Goal: Task Accomplishment & Management: Use online tool/utility

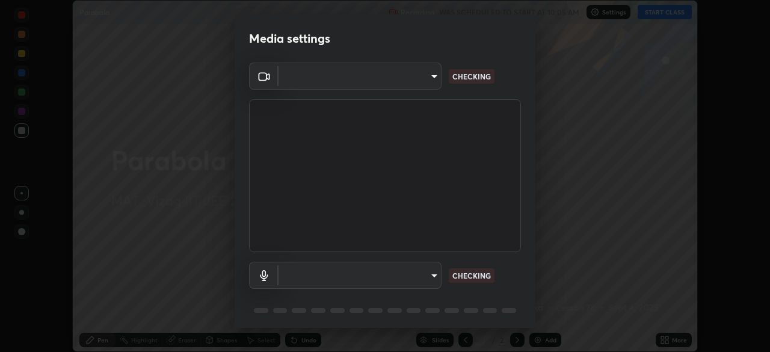
scroll to position [352, 770]
type input "e22b31622504561304a1b81eff57d23c6261876020de6d080eb4e3537e1d0af1"
type input "default"
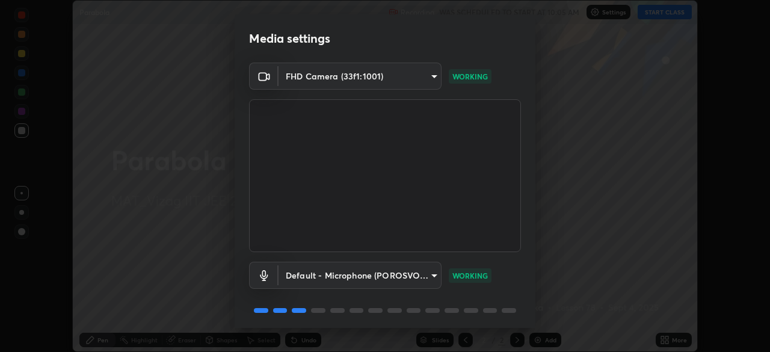
scroll to position [43, 0]
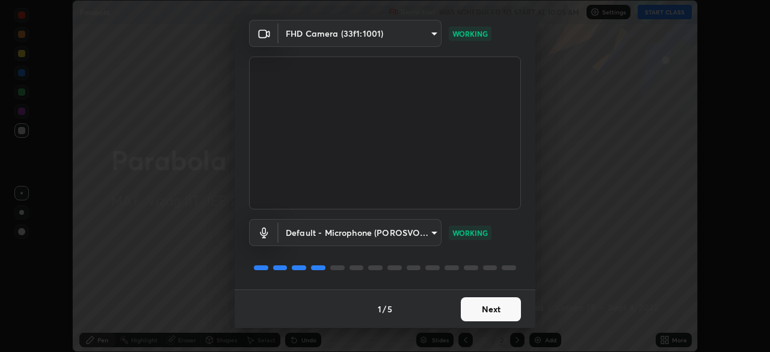
click at [490, 314] on button "Next" at bounding box center [491, 309] width 60 height 24
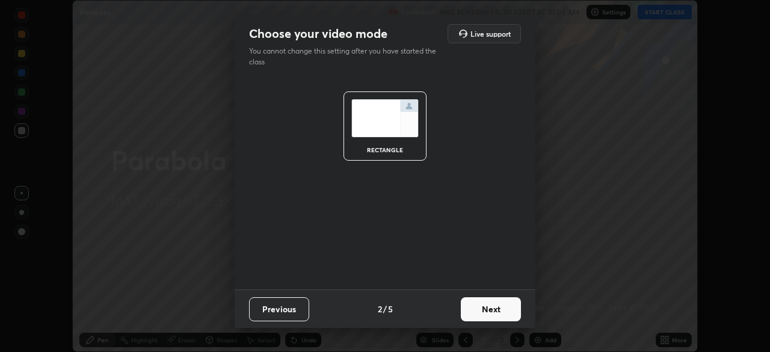
scroll to position [0, 0]
click at [502, 307] on button "Next" at bounding box center [491, 309] width 60 height 24
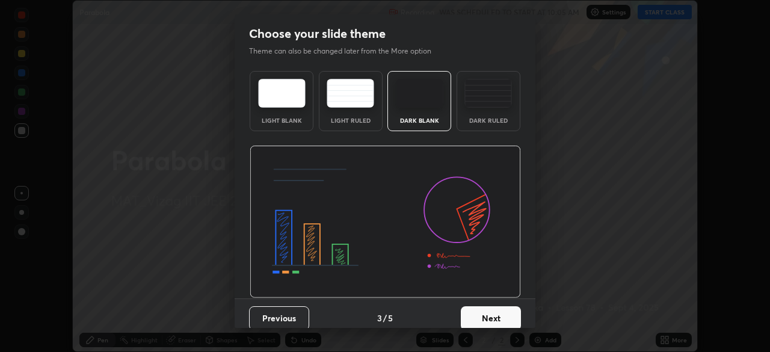
click at [493, 119] on div "Dark Ruled" at bounding box center [488, 120] width 48 height 6
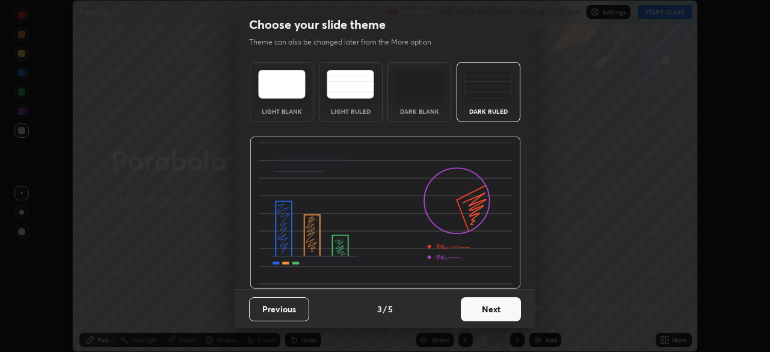
click at [493, 308] on button "Next" at bounding box center [491, 309] width 60 height 24
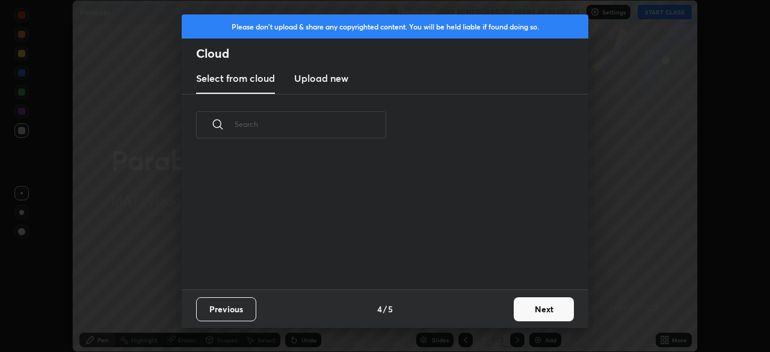
scroll to position [0, 0]
click at [534, 309] on button "Next" at bounding box center [544, 309] width 60 height 24
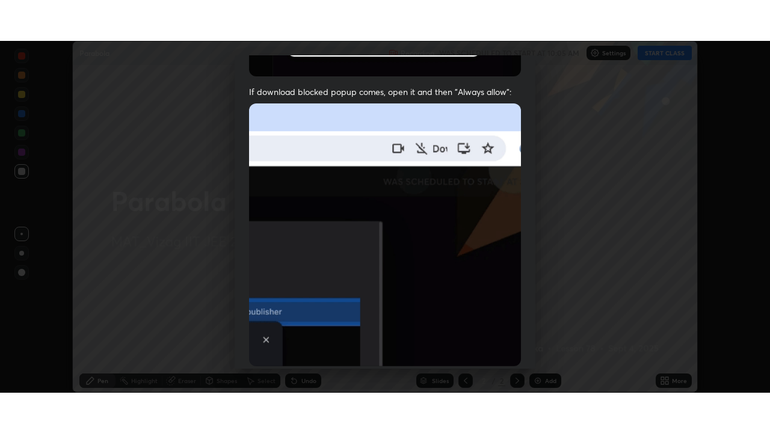
scroll to position [288, 0]
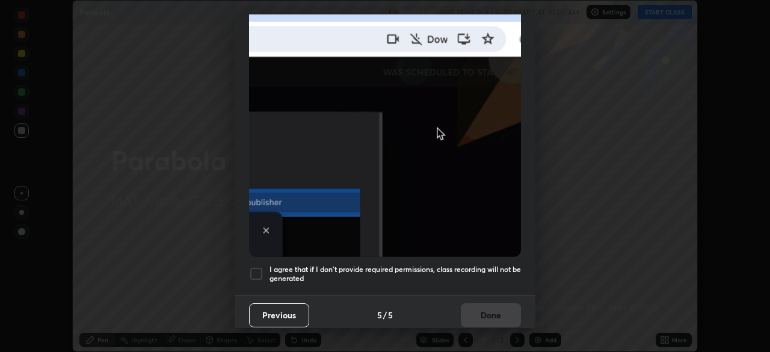
click at [475, 269] on h5 "I agree that if I don't provide required permissions, class recording will not …" at bounding box center [395, 274] width 251 height 19
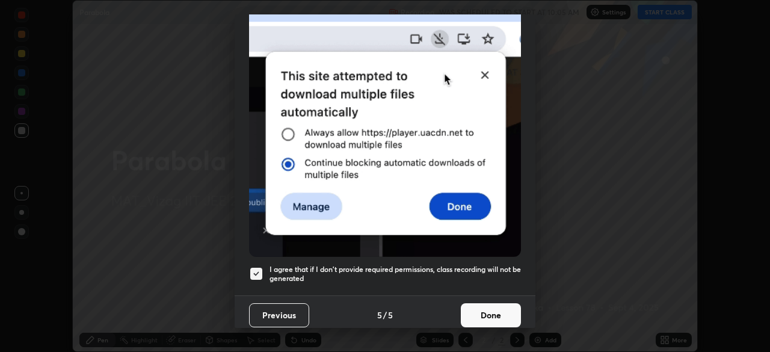
click at [487, 310] on button "Done" at bounding box center [491, 315] width 60 height 24
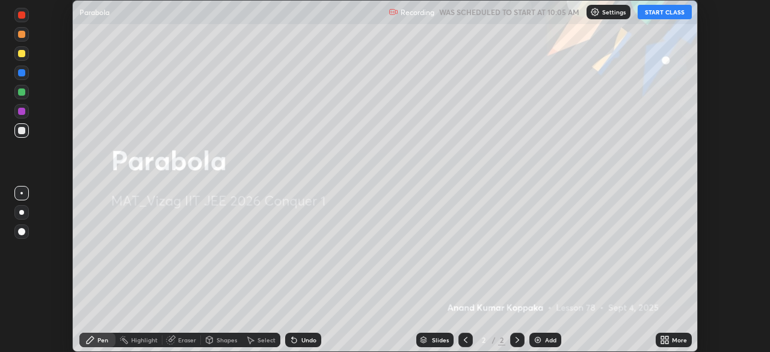
click at [670, 16] on button "START CLASS" at bounding box center [665, 12] width 54 height 14
click at [662, 337] on icon at bounding box center [662, 337] width 3 height 3
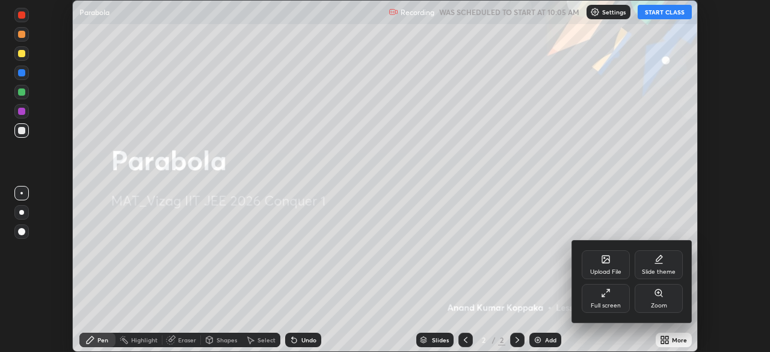
click at [619, 309] on div "Full screen" at bounding box center [606, 306] width 30 height 6
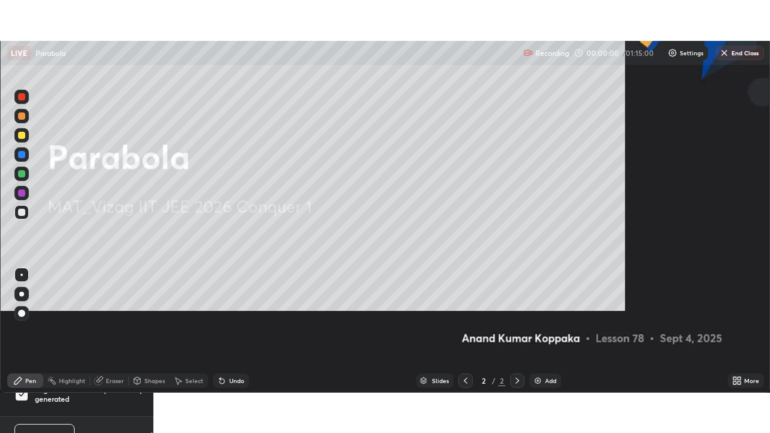
scroll to position [433, 770]
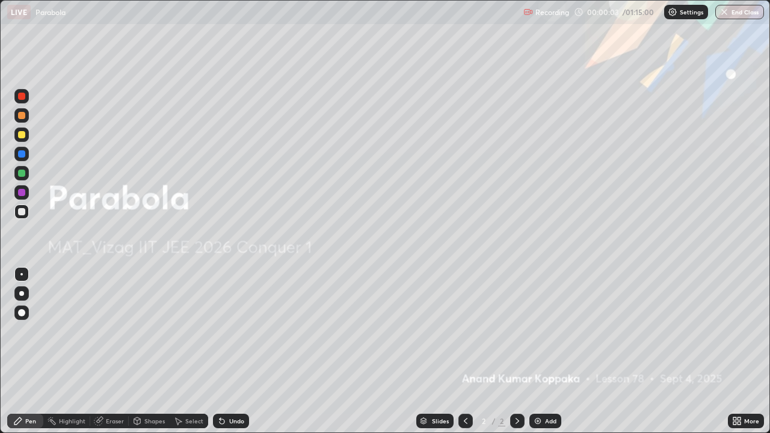
click at [28, 295] on div at bounding box center [21, 293] width 14 height 14
click at [545, 351] on div "Add" at bounding box center [550, 421] width 11 height 6
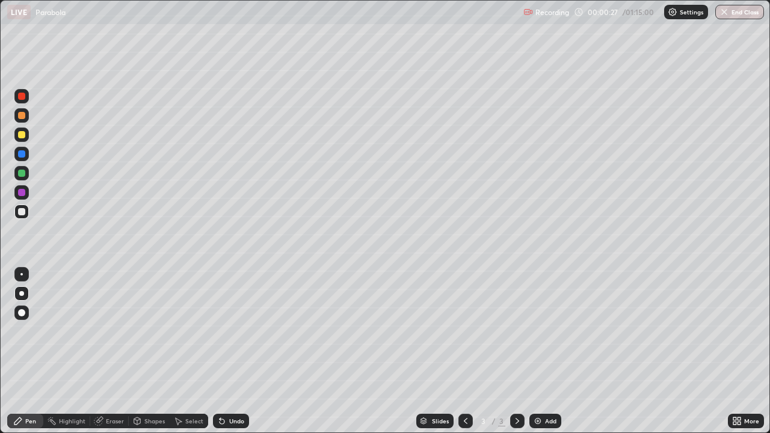
click at [25, 141] on div at bounding box center [21, 135] width 14 height 14
click at [25, 140] on div at bounding box center [21, 135] width 14 height 14
click at [24, 213] on div at bounding box center [21, 211] width 7 height 7
click at [23, 117] on div at bounding box center [21, 115] width 7 height 7
click at [22, 176] on div at bounding box center [21, 173] width 7 height 7
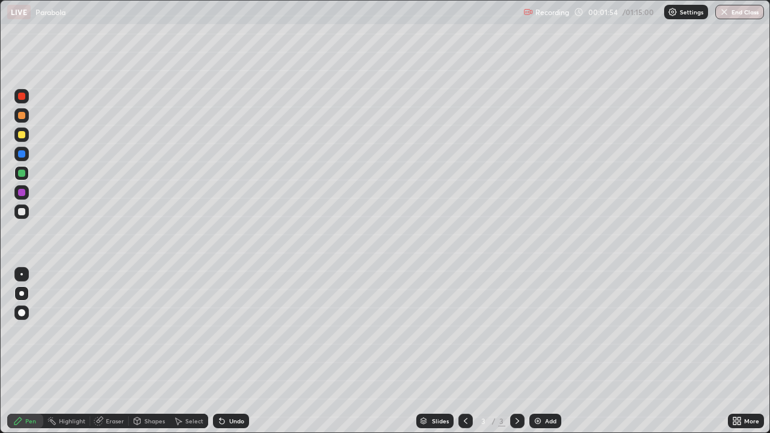
click at [22, 212] on div at bounding box center [21, 211] width 7 height 7
click at [113, 351] on div "Eraser" at bounding box center [115, 421] width 18 height 6
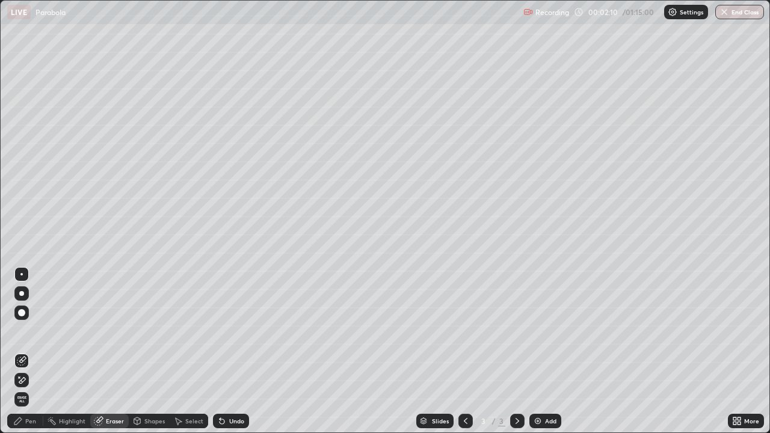
click at [19, 351] on icon at bounding box center [18, 421] width 10 height 10
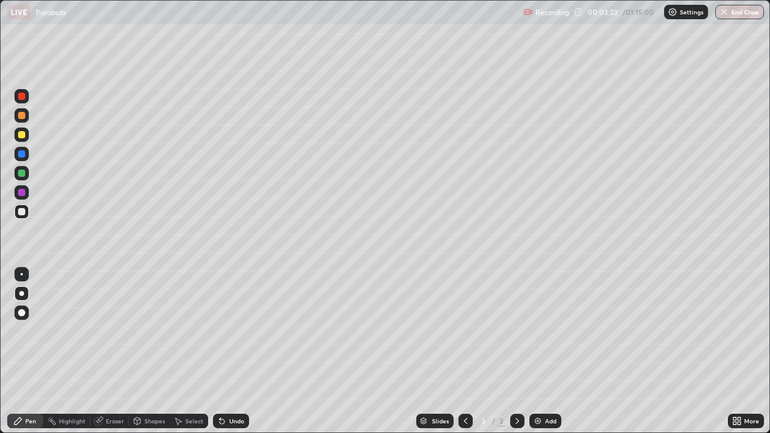
click at [233, 351] on div "Undo" at bounding box center [236, 421] width 15 height 6
click at [20, 152] on div at bounding box center [21, 153] width 7 height 7
click at [22, 173] on div at bounding box center [21, 173] width 7 height 7
click at [22, 118] on div at bounding box center [21, 115] width 7 height 7
click at [236, 351] on div "Undo" at bounding box center [236, 421] width 15 height 6
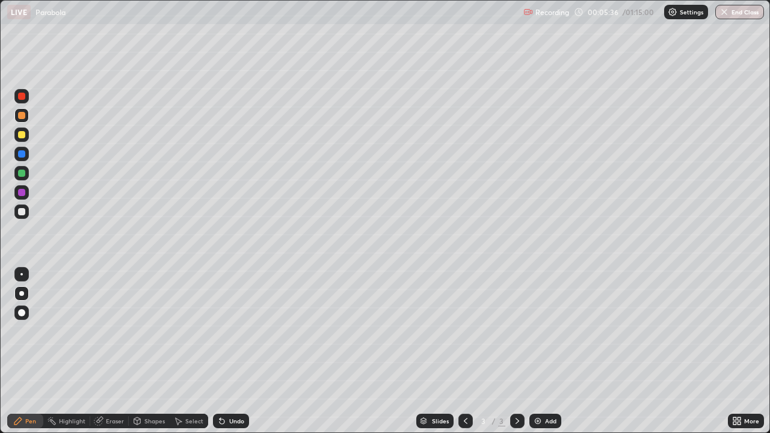
click at [230, 351] on div "Undo" at bounding box center [236, 421] width 15 height 6
click at [549, 351] on div "Add" at bounding box center [550, 421] width 11 height 6
click at [25, 138] on div at bounding box center [21, 135] width 14 height 14
click at [21, 176] on div at bounding box center [21, 173] width 7 height 7
click at [23, 211] on div at bounding box center [21, 211] width 7 height 7
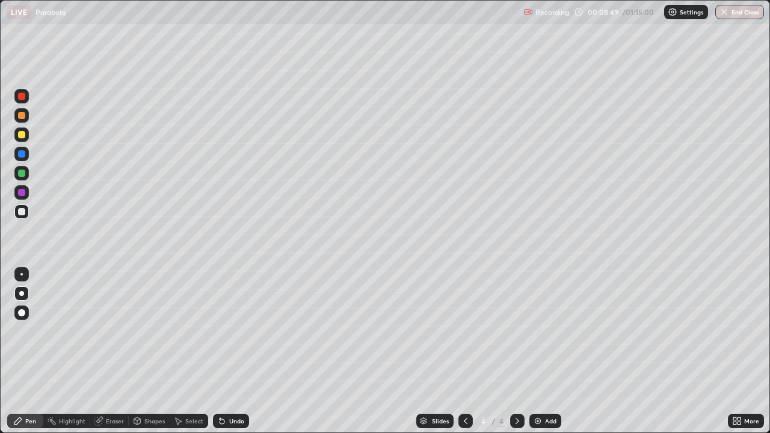
click at [23, 157] on div at bounding box center [21, 153] width 7 height 7
click at [25, 213] on div at bounding box center [21, 211] width 7 height 7
click at [19, 174] on div at bounding box center [21, 173] width 7 height 7
click at [226, 351] on div "Undo" at bounding box center [231, 421] width 36 height 14
click at [21, 216] on div at bounding box center [21, 212] width 14 height 14
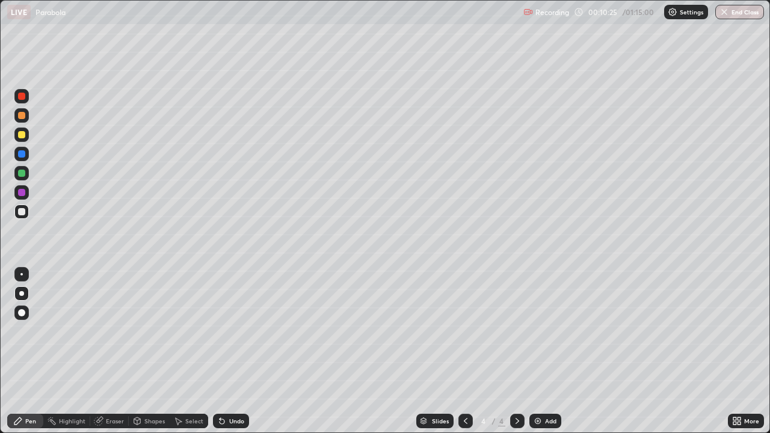
click at [25, 135] on div at bounding box center [21, 134] width 7 height 7
click at [23, 136] on div at bounding box center [21, 134] width 7 height 7
click at [24, 99] on div at bounding box center [21, 96] width 7 height 7
click at [464, 351] on icon at bounding box center [466, 421] width 10 height 10
click at [514, 351] on icon at bounding box center [518, 421] width 10 height 10
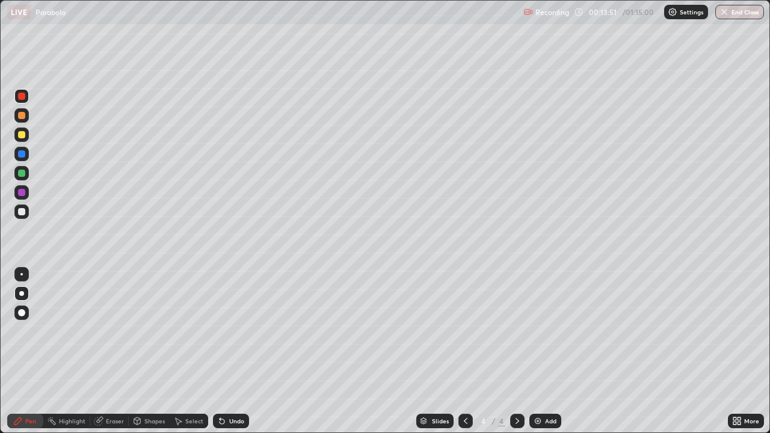
click at [182, 351] on icon at bounding box center [178, 421] width 10 height 10
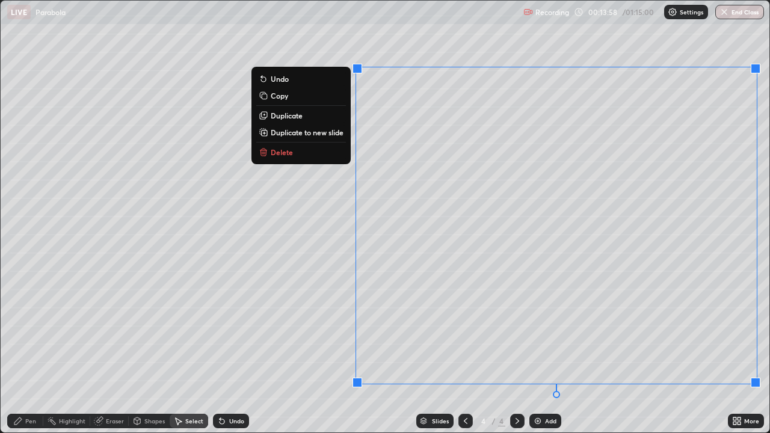
click at [334, 158] on button "Delete" at bounding box center [301, 152] width 90 height 14
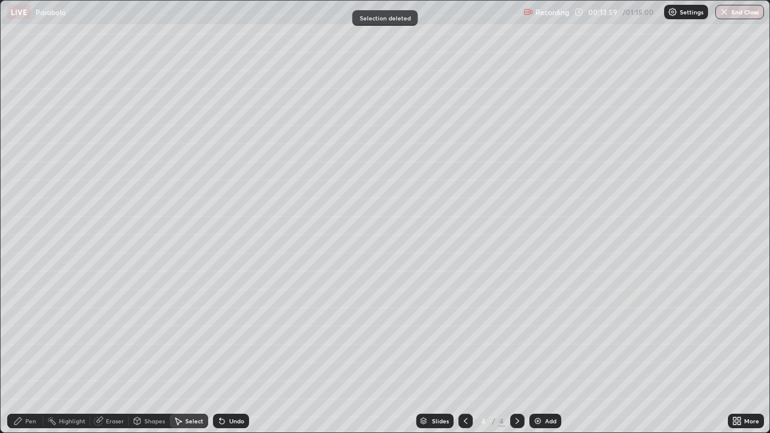
click at [35, 351] on div "Pen" at bounding box center [30, 421] width 11 height 6
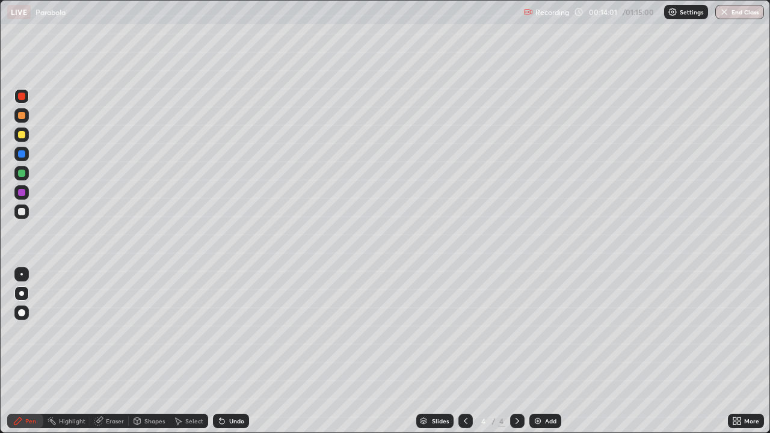
click at [18, 129] on div at bounding box center [21, 135] width 14 height 14
click at [233, 351] on div "Undo" at bounding box center [236, 421] width 15 height 6
click at [25, 210] on div at bounding box center [21, 211] width 7 height 7
click at [23, 176] on div at bounding box center [21, 173] width 7 height 7
click at [23, 133] on div at bounding box center [21, 134] width 7 height 7
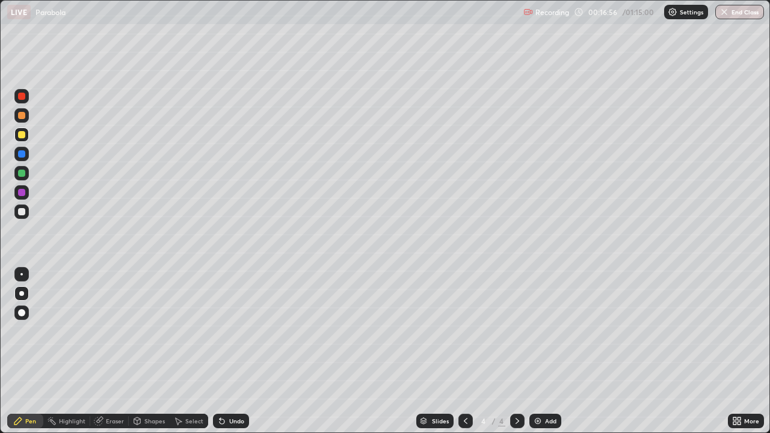
click at [22, 212] on div at bounding box center [21, 211] width 7 height 7
click at [22, 134] on div at bounding box center [21, 134] width 7 height 7
click at [545, 351] on div "Add" at bounding box center [550, 421] width 11 height 6
click at [24, 118] on div at bounding box center [21, 115] width 7 height 7
click at [23, 213] on div at bounding box center [21, 211] width 7 height 7
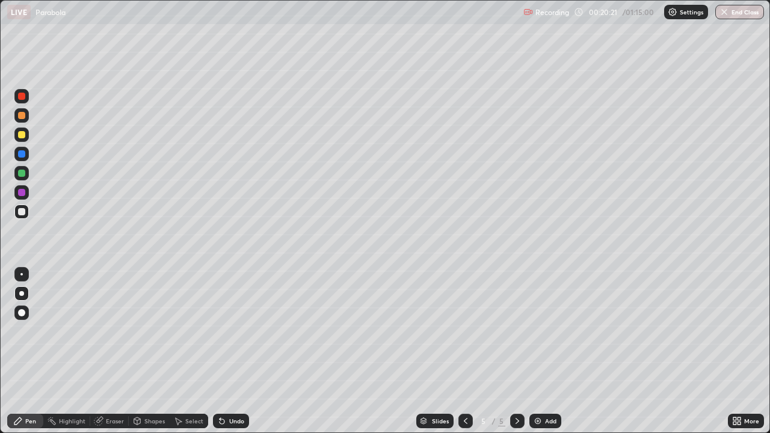
click at [22, 116] on div at bounding box center [21, 115] width 7 height 7
click at [22, 174] on div at bounding box center [21, 173] width 7 height 7
click at [23, 214] on div at bounding box center [21, 211] width 7 height 7
click at [21, 176] on div at bounding box center [21, 173] width 7 height 7
click at [22, 212] on div at bounding box center [21, 211] width 7 height 7
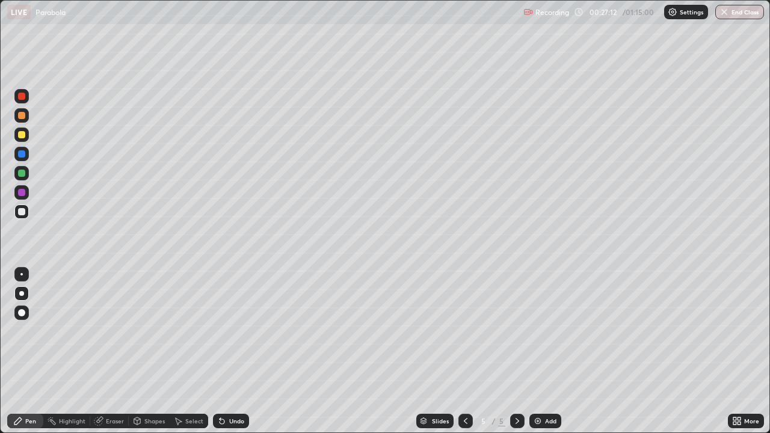
click at [542, 351] on div "Add" at bounding box center [545, 421] width 32 height 14
click at [23, 135] on div at bounding box center [21, 134] width 7 height 7
click at [22, 212] on div at bounding box center [21, 211] width 7 height 7
click at [234, 351] on div "Undo" at bounding box center [236, 421] width 15 height 6
click at [232, 351] on div "Undo" at bounding box center [231, 421] width 36 height 14
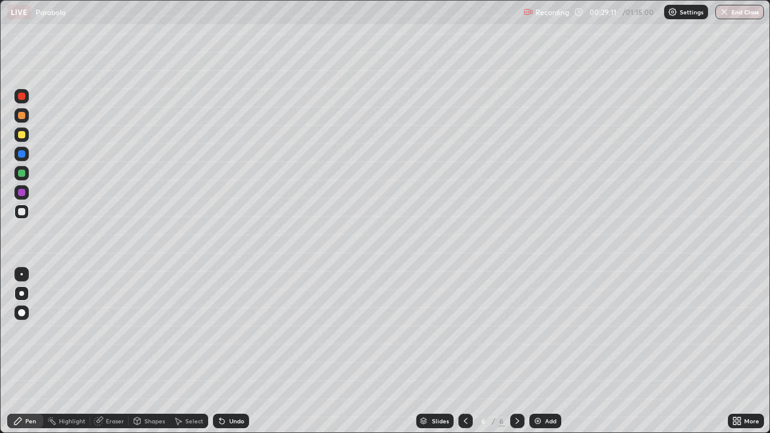
click at [232, 351] on div "Undo" at bounding box center [231, 421] width 36 height 14
click at [236, 351] on div "Undo" at bounding box center [231, 421] width 36 height 14
click at [466, 351] on icon at bounding box center [466, 421] width 10 height 10
click at [71, 351] on div "Highlight" at bounding box center [72, 421] width 26 height 6
click at [516, 351] on icon at bounding box center [518, 421] width 10 height 10
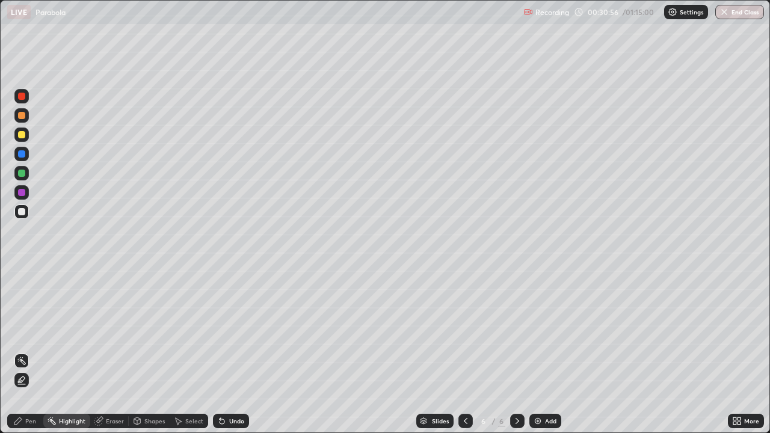
click at [23, 351] on div "Pen" at bounding box center [25, 421] width 36 height 14
click at [232, 351] on div "Undo" at bounding box center [231, 421] width 36 height 14
click at [31, 138] on div at bounding box center [21, 134] width 19 height 19
click at [22, 217] on div at bounding box center [21, 212] width 14 height 14
click at [22, 135] on div at bounding box center [21, 134] width 7 height 7
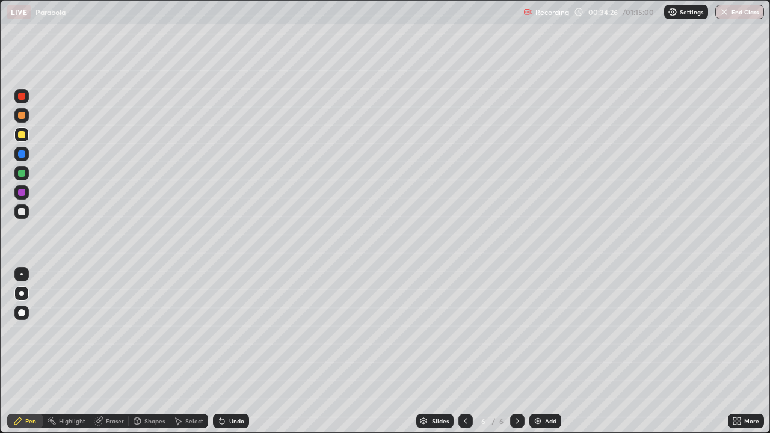
click at [543, 351] on div "Add" at bounding box center [545, 421] width 32 height 14
click at [96, 351] on icon at bounding box center [98, 422] width 8 height 8
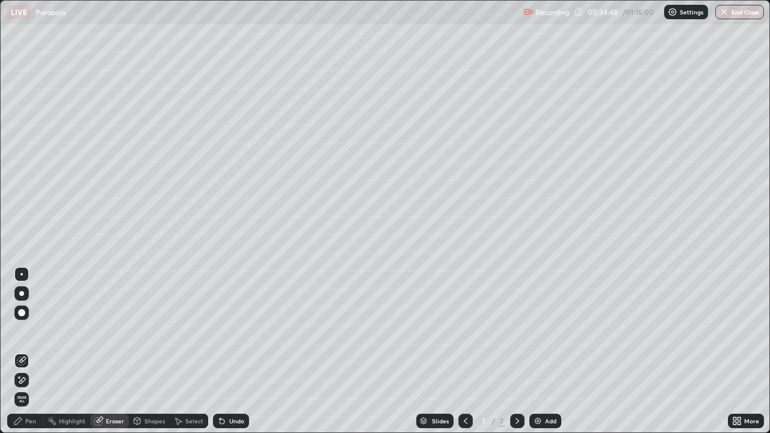
click at [23, 351] on icon at bounding box center [18, 421] width 10 height 10
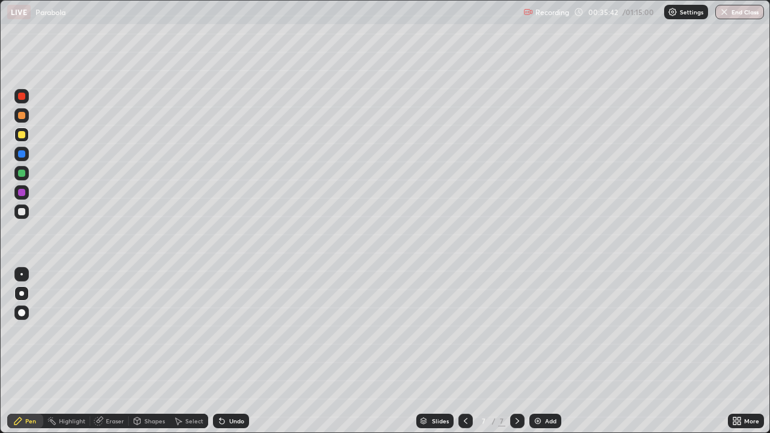
click at [22, 211] on div at bounding box center [21, 211] width 7 height 7
click at [102, 351] on icon at bounding box center [99, 421] width 10 height 10
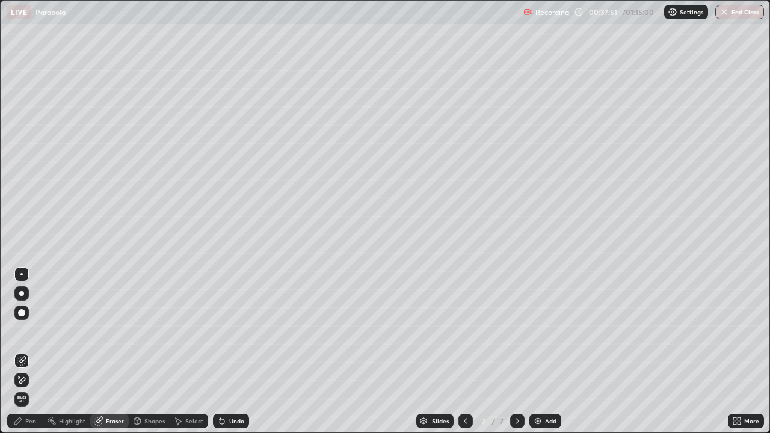
click at [26, 351] on div "Pen" at bounding box center [25, 421] width 36 height 14
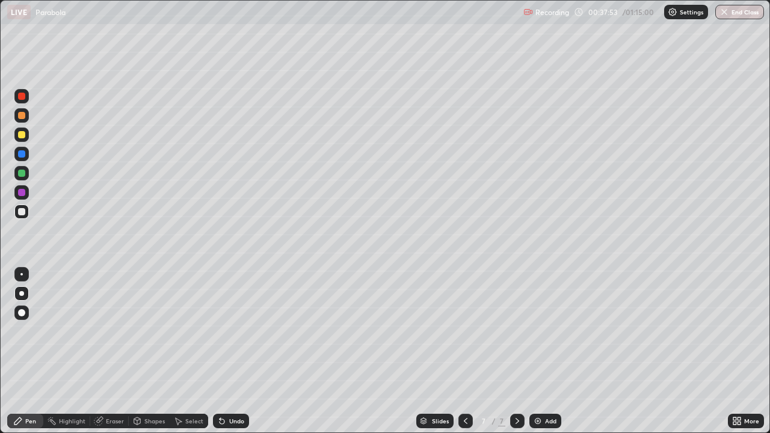
click at [25, 131] on div at bounding box center [21, 135] width 14 height 14
click at [238, 351] on div "Undo" at bounding box center [231, 421] width 36 height 14
click at [235, 351] on div "Undo" at bounding box center [236, 421] width 15 height 6
click at [230, 351] on div "Undo" at bounding box center [236, 421] width 15 height 6
click at [233, 351] on div "Undo" at bounding box center [236, 421] width 15 height 6
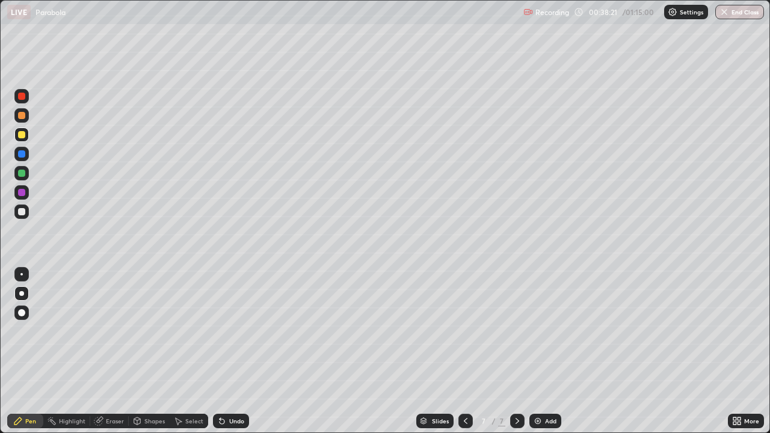
click at [229, 351] on div "Undo" at bounding box center [236, 421] width 15 height 6
click at [25, 217] on div at bounding box center [21, 212] width 14 height 14
click at [547, 351] on div "Add" at bounding box center [550, 421] width 11 height 6
click at [26, 134] on div at bounding box center [21, 135] width 14 height 14
click at [22, 212] on div at bounding box center [21, 211] width 7 height 7
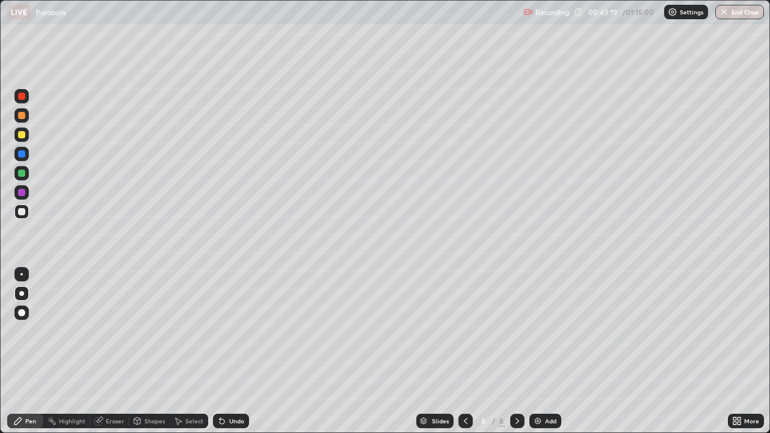
click at [25, 176] on div at bounding box center [21, 173] width 14 height 14
click at [23, 216] on div at bounding box center [21, 212] width 14 height 14
click at [17, 212] on div at bounding box center [21, 212] width 14 height 14
click at [22, 174] on div at bounding box center [21, 173] width 7 height 7
click at [20, 193] on div at bounding box center [21, 192] width 7 height 7
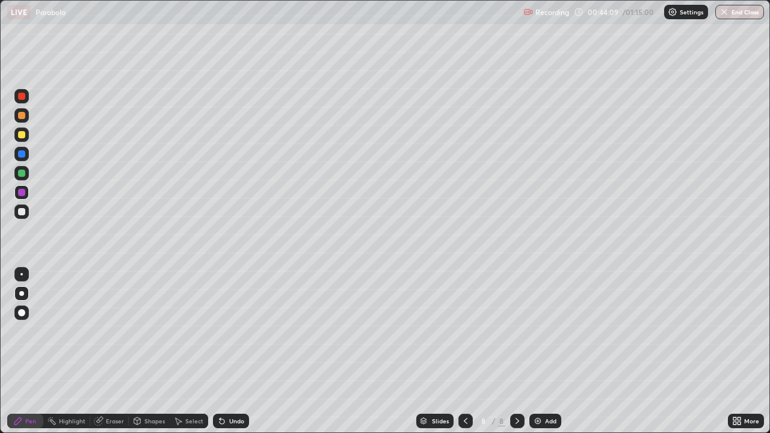
click at [22, 214] on div at bounding box center [21, 211] width 7 height 7
click at [188, 351] on div "Select" at bounding box center [189, 421] width 39 height 14
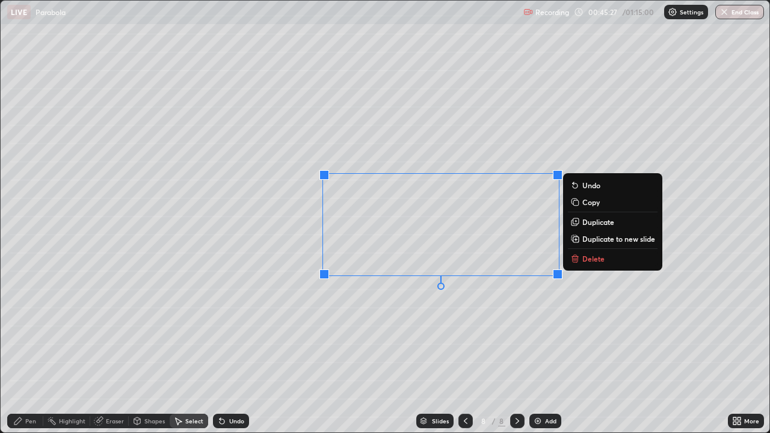
click at [584, 258] on p "Delete" at bounding box center [593, 259] width 22 height 10
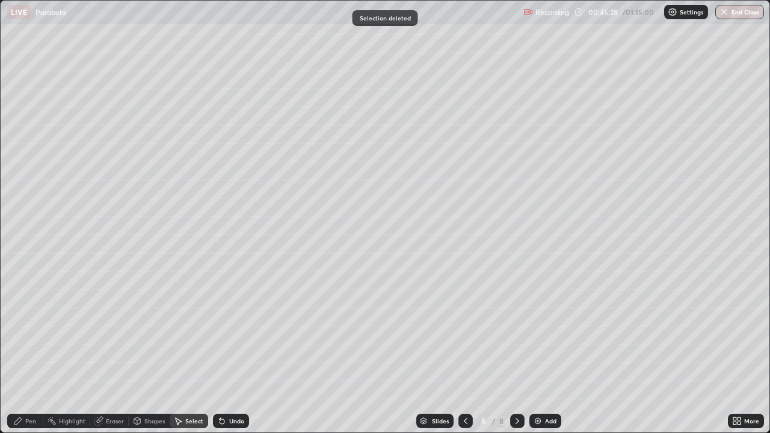
click at [19, 351] on div "Pen" at bounding box center [25, 421] width 36 height 14
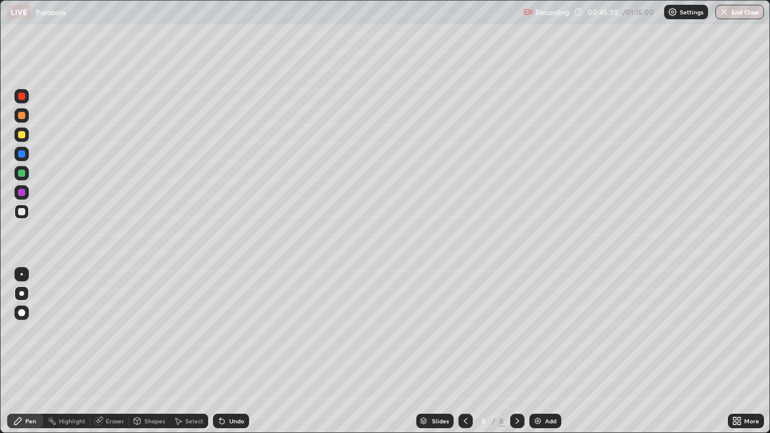
click at [23, 135] on div at bounding box center [21, 134] width 7 height 7
click at [22, 213] on div at bounding box center [21, 211] width 7 height 7
click at [225, 351] on div "Undo" at bounding box center [231, 421] width 36 height 14
click at [22, 176] on div at bounding box center [21, 173] width 7 height 7
click at [26, 213] on div at bounding box center [21, 212] width 14 height 14
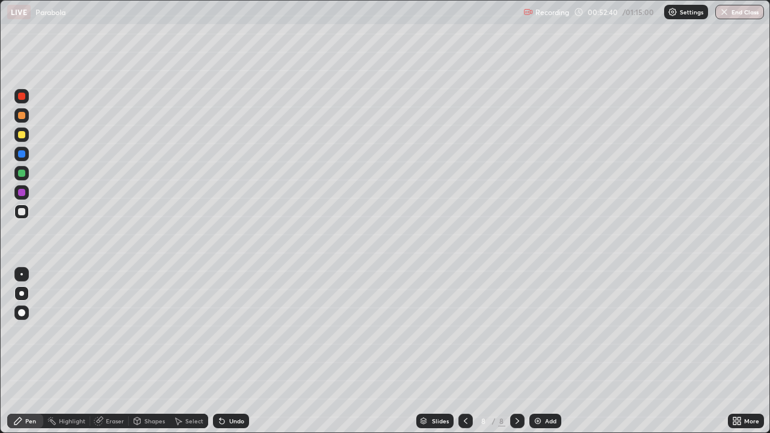
click at [547, 351] on div "Add" at bounding box center [545, 421] width 32 height 14
click at [22, 173] on div at bounding box center [21, 173] width 7 height 7
click at [23, 210] on div at bounding box center [21, 211] width 7 height 7
click at [20, 176] on div at bounding box center [21, 173] width 7 height 7
click at [23, 214] on div at bounding box center [21, 211] width 7 height 7
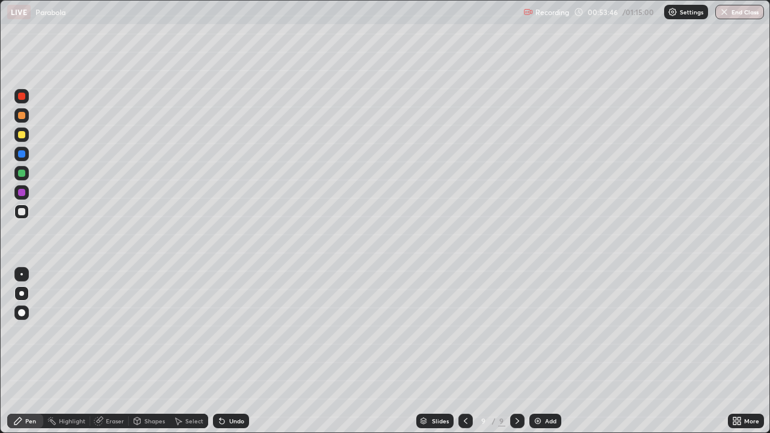
click at [231, 351] on div "Undo" at bounding box center [236, 421] width 15 height 6
click at [102, 351] on icon at bounding box center [99, 421] width 10 height 10
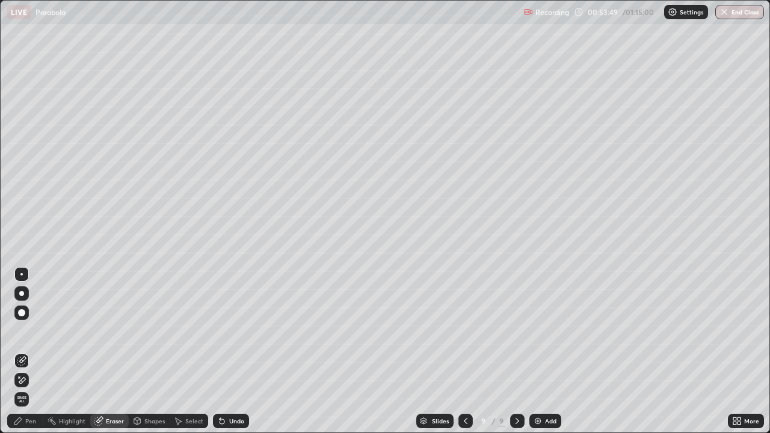
click at [47, 351] on div "Highlight" at bounding box center [66, 421] width 47 height 14
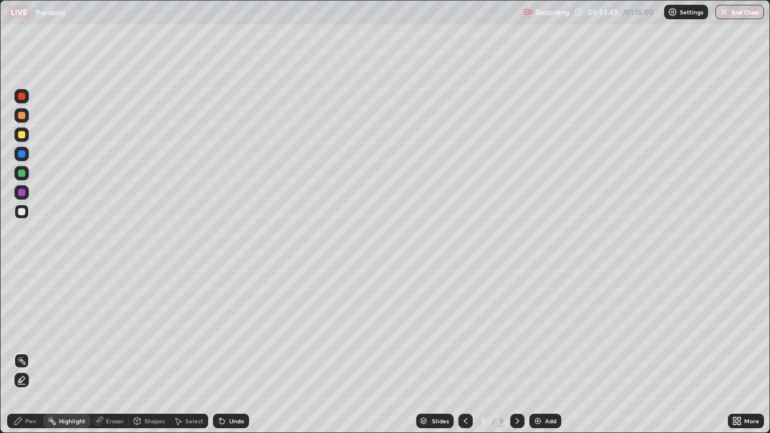
click at [26, 351] on div "Pen" at bounding box center [25, 421] width 36 height 14
click at [235, 351] on div "Undo" at bounding box center [236, 421] width 15 height 6
click at [232, 351] on div "Undo" at bounding box center [236, 421] width 15 height 6
click at [96, 351] on icon at bounding box center [98, 422] width 8 height 8
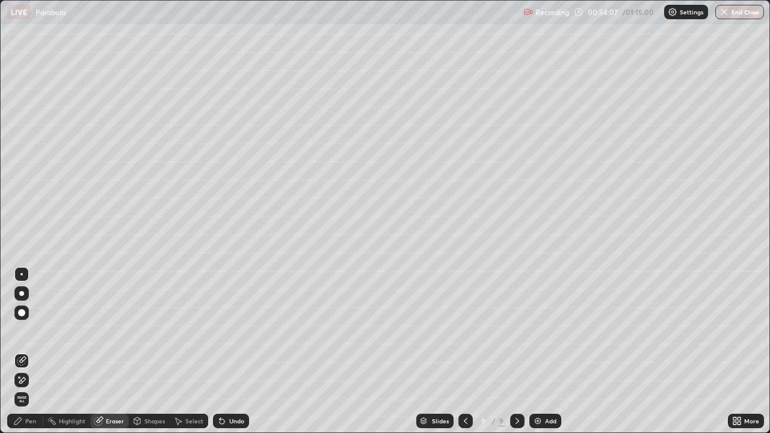
click at [29, 351] on div "Pen" at bounding box center [30, 421] width 11 height 6
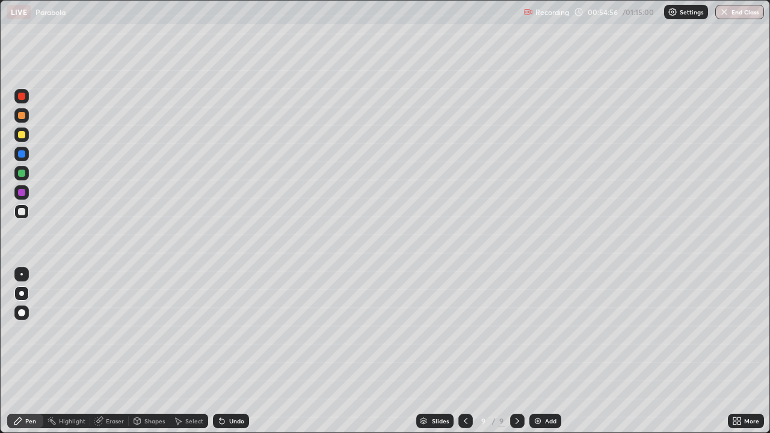
click at [21, 175] on div at bounding box center [21, 173] width 7 height 7
click at [20, 212] on div at bounding box center [21, 211] width 7 height 7
click at [23, 137] on div at bounding box center [21, 134] width 7 height 7
click at [26, 217] on div at bounding box center [21, 212] width 14 height 14
click at [23, 136] on div at bounding box center [21, 134] width 7 height 7
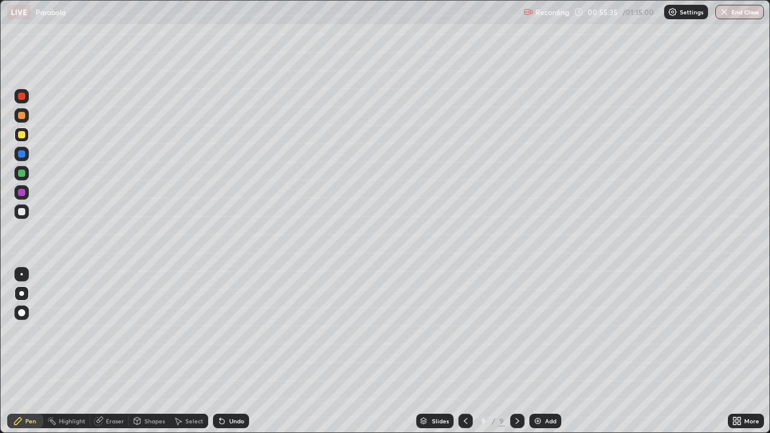
click at [20, 212] on div at bounding box center [21, 211] width 7 height 7
click at [22, 173] on div at bounding box center [21, 173] width 7 height 7
click at [737, 16] on button "End Class" at bounding box center [739, 12] width 49 height 14
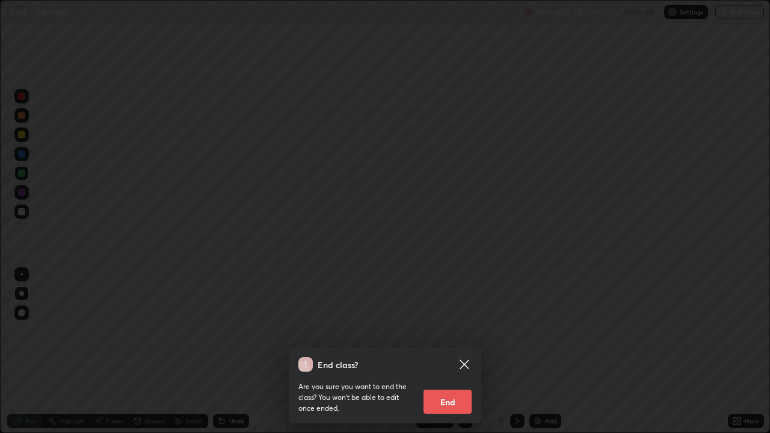
click at [446, 351] on button "End" at bounding box center [448, 402] width 48 height 24
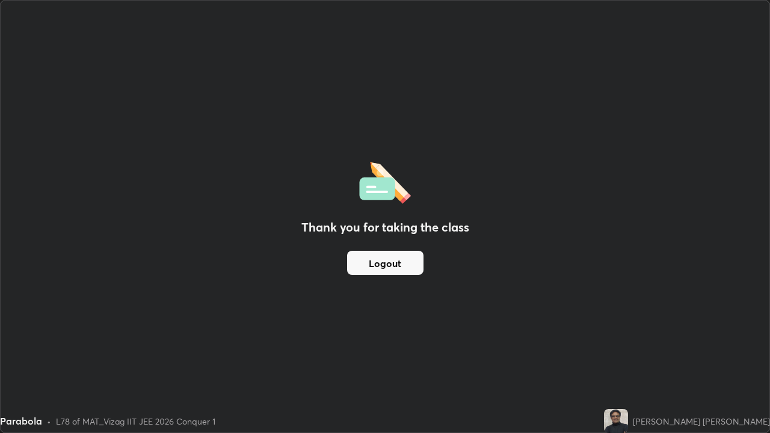
click at [398, 266] on button "Logout" at bounding box center [385, 263] width 76 height 24
